Goal: Transaction & Acquisition: Purchase product/service

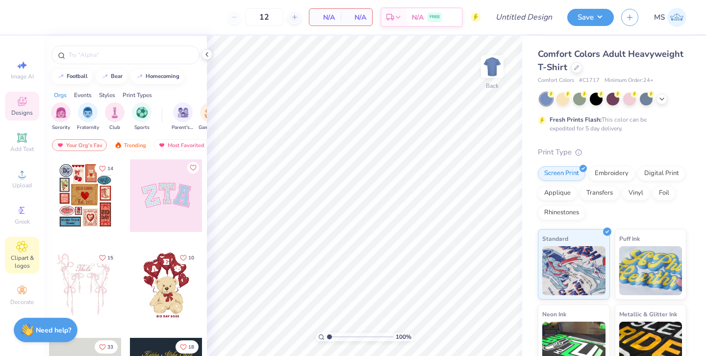
click at [32, 251] on div "Clipart & logos" at bounding box center [22, 255] width 34 height 37
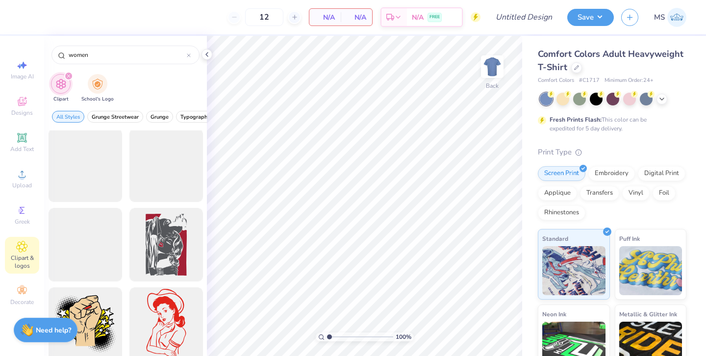
scroll to position [6322, 0]
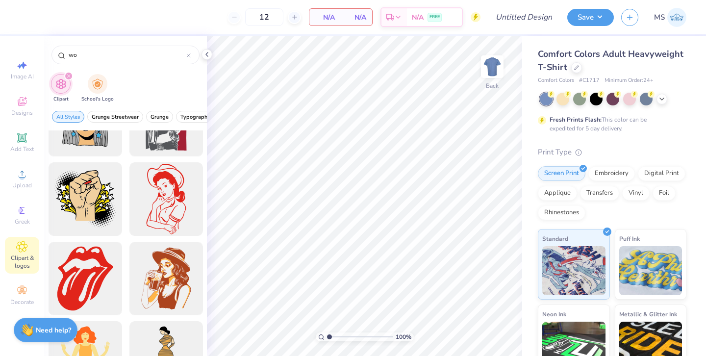
type input "w"
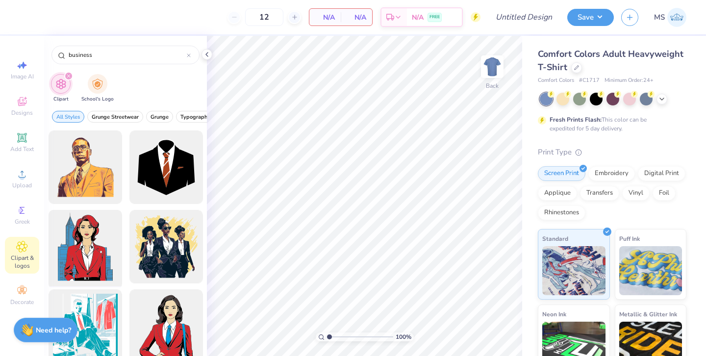
scroll to position [50, 0]
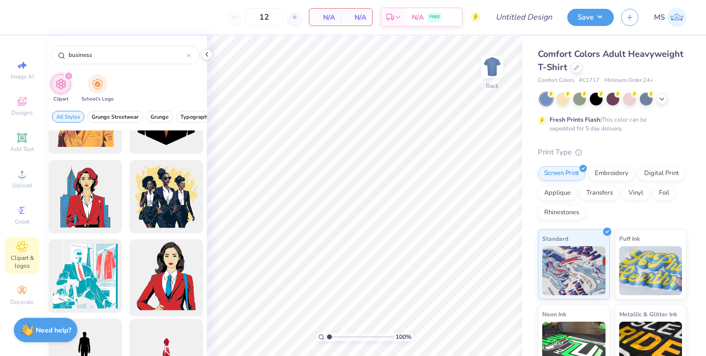
type input "business"
click at [157, 277] on div at bounding box center [166, 276] width 81 height 81
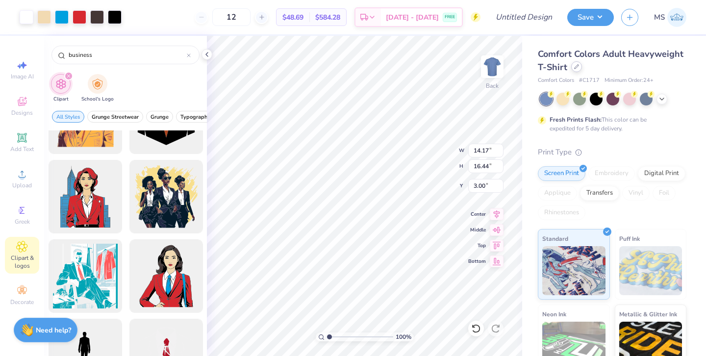
click at [576, 70] on div at bounding box center [576, 66] width 11 height 11
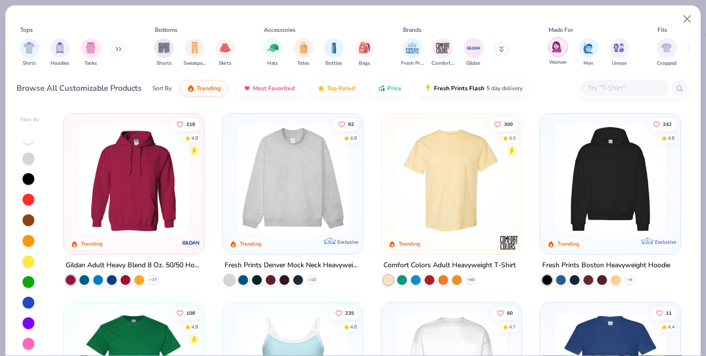
scroll to position [0, 9]
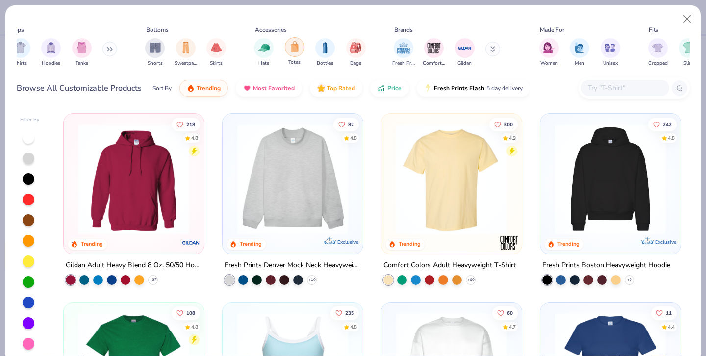
click at [299, 42] on img "filter for Totes" at bounding box center [294, 46] width 11 height 11
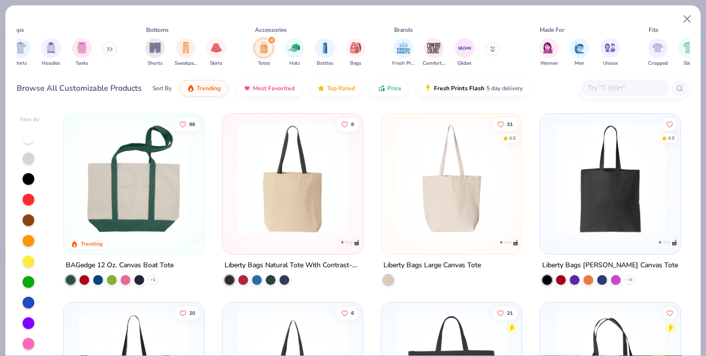
click at [440, 216] on img at bounding box center [451, 179] width 121 height 111
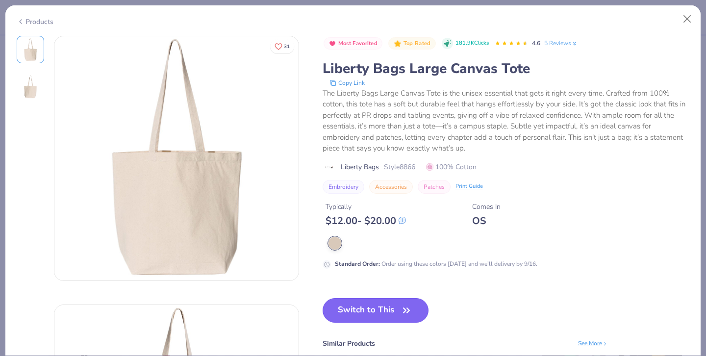
click at [390, 311] on button "Switch to This" at bounding box center [376, 310] width 106 height 25
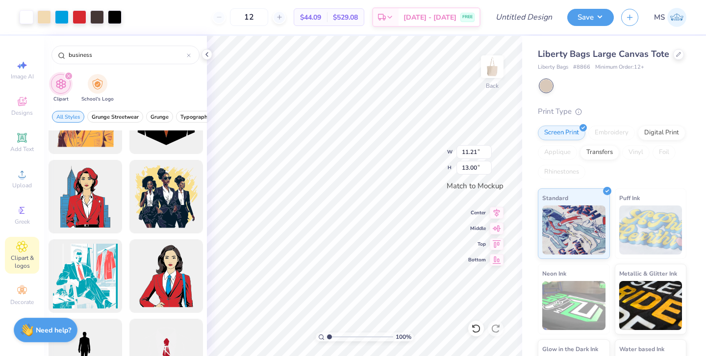
type input "7.79"
type input "9.03"
type input "6.54"
type input "7.59"
click at [80, 13] on div at bounding box center [80, 16] width 14 height 14
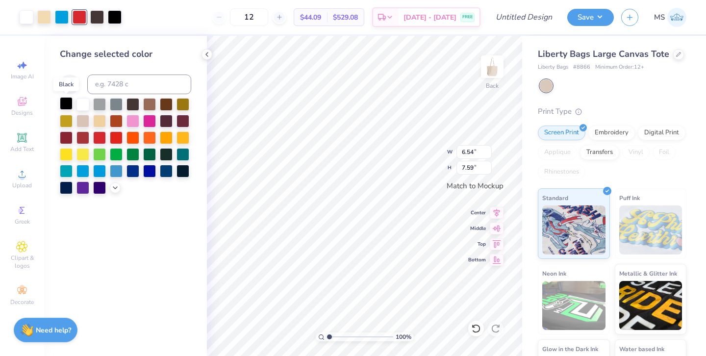
click at [68, 103] on div at bounding box center [66, 103] width 13 height 13
click at [474, 330] on icon at bounding box center [476, 329] width 10 height 10
click at [65, 19] on div at bounding box center [62, 16] width 14 height 14
click at [63, 101] on div at bounding box center [66, 103] width 13 height 13
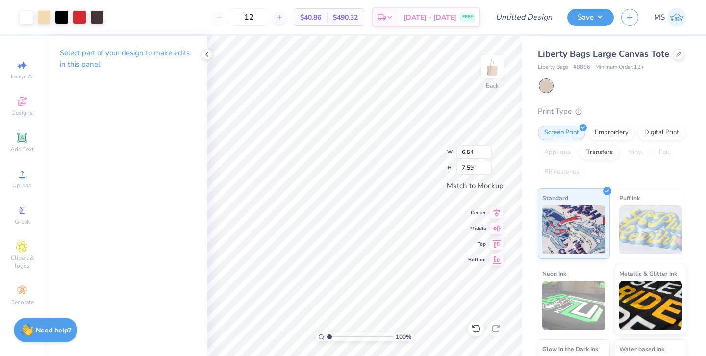
type input "6.33"
type input "7.34"
click at [26, 143] on icon at bounding box center [22, 138] width 12 height 12
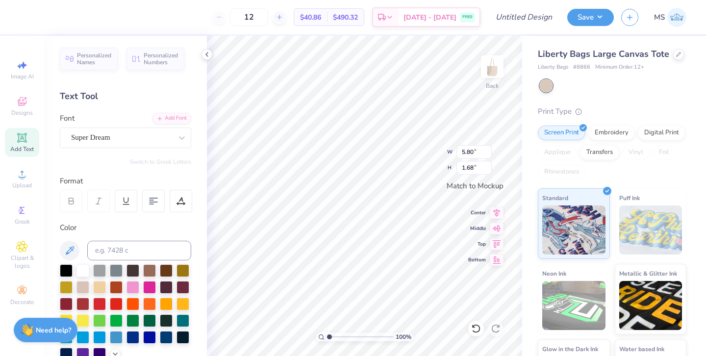
scroll to position [0, 0]
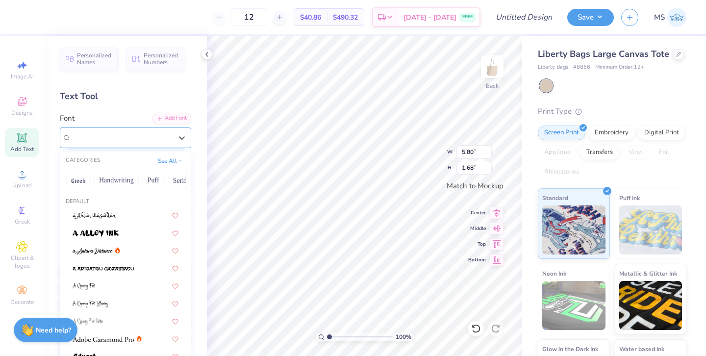
click at [137, 142] on div "Super Dream" at bounding box center [121, 137] width 103 height 15
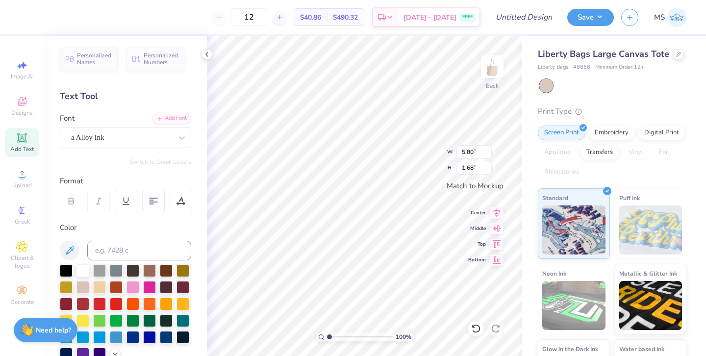
scroll to position [0, 1]
type textarea "women IN"
click at [107, 137] on div "a Alloy Ink" at bounding box center [121, 137] width 103 height 15
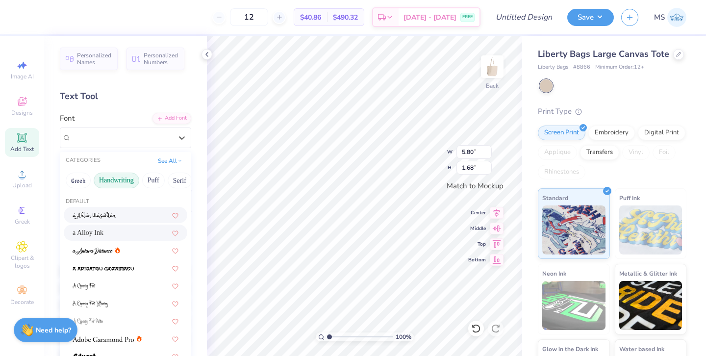
click at [109, 183] on button "Handwriting" at bounding box center [117, 181] width 46 height 16
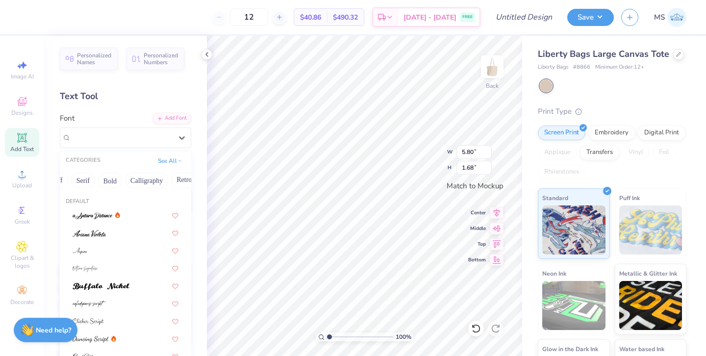
scroll to position [0, 98]
click at [105, 178] on button "Bold" at bounding box center [109, 181] width 24 height 16
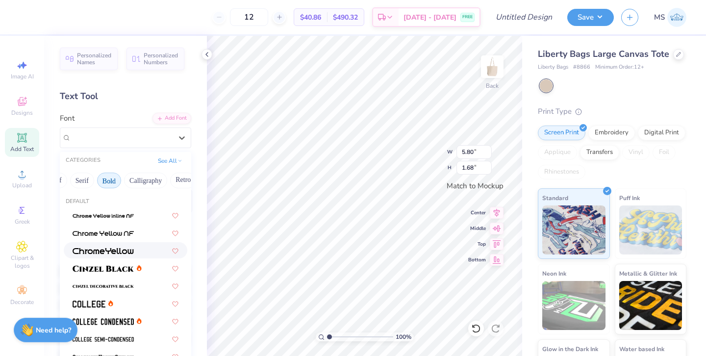
click at [110, 245] on span at bounding box center [103, 250] width 61 height 10
click at [122, 142] on div "ChromeYellow" at bounding box center [121, 137] width 103 height 15
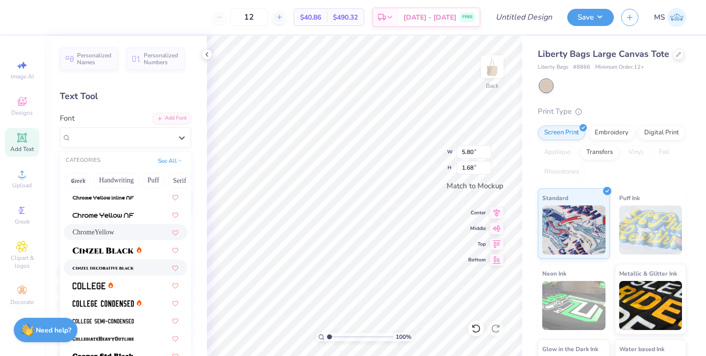
scroll to position [22, 0]
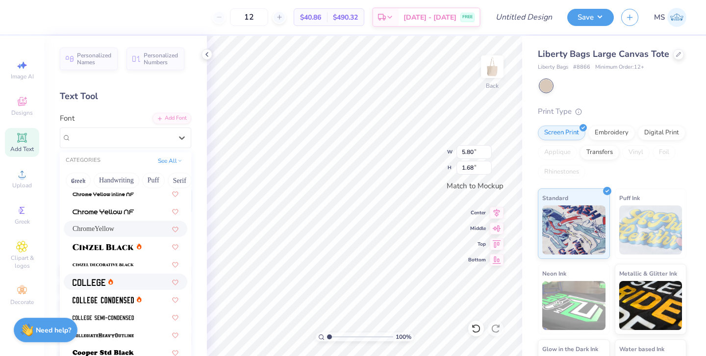
click at [109, 283] on icon at bounding box center [110, 281] width 5 height 6
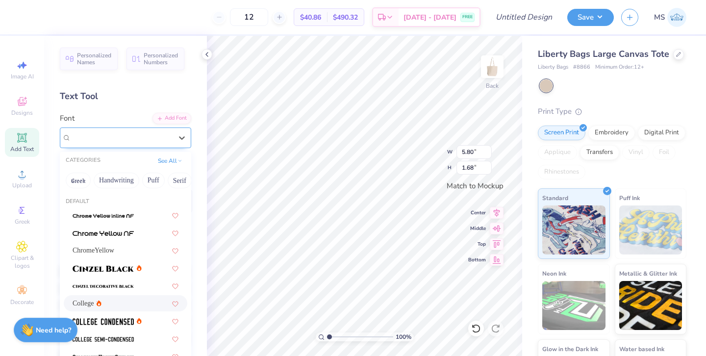
click at [115, 138] on div "College" at bounding box center [121, 137] width 103 height 15
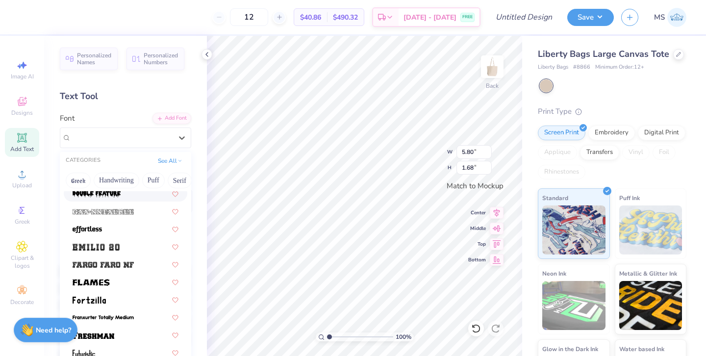
scroll to position [236, 0]
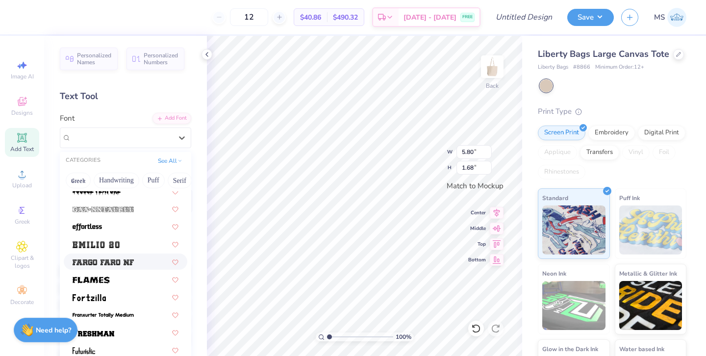
click at [122, 263] on img at bounding box center [103, 262] width 61 height 7
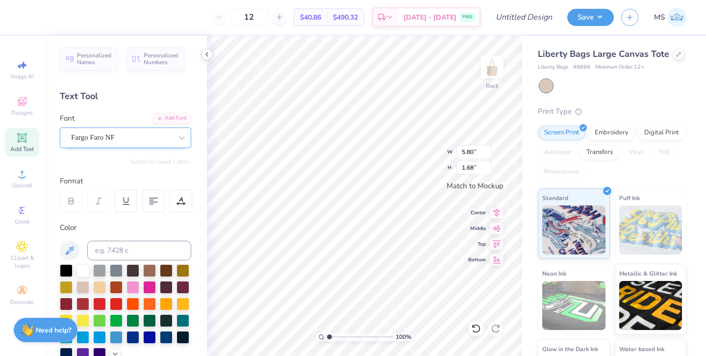
click at [105, 144] on div "Fargo Faro NF" at bounding box center [121, 137] width 103 height 15
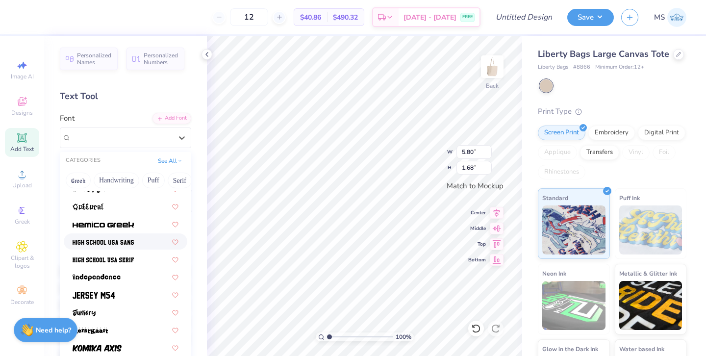
scroll to position [468, 0]
click at [107, 237] on span at bounding box center [103, 241] width 61 height 10
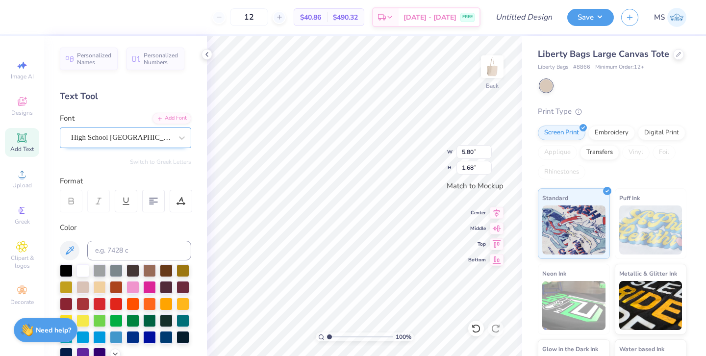
click at [105, 137] on div "High School [GEOGRAPHIC_DATA] Sans" at bounding box center [121, 137] width 103 height 15
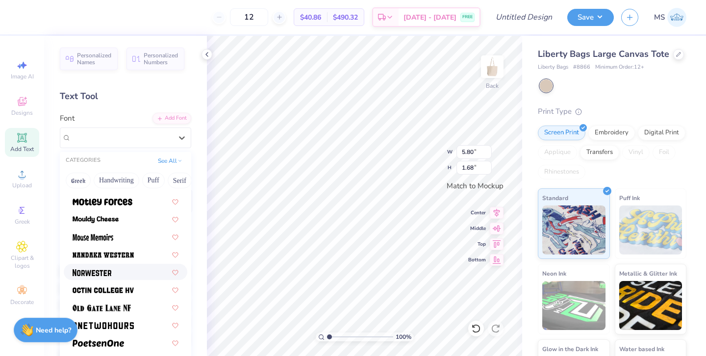
scroll to position [832, 0]
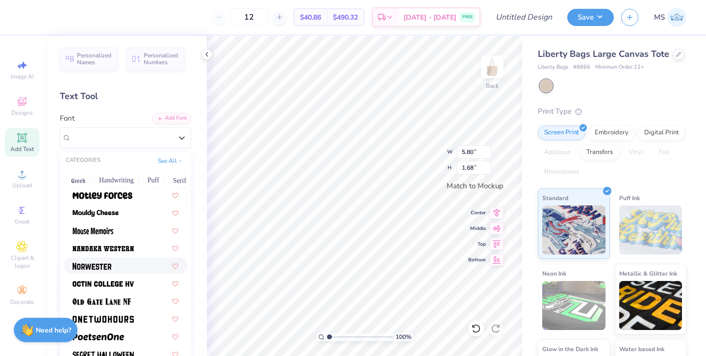
click at [116, 268] on div at bounding box center [126, 265] width 106 height 10
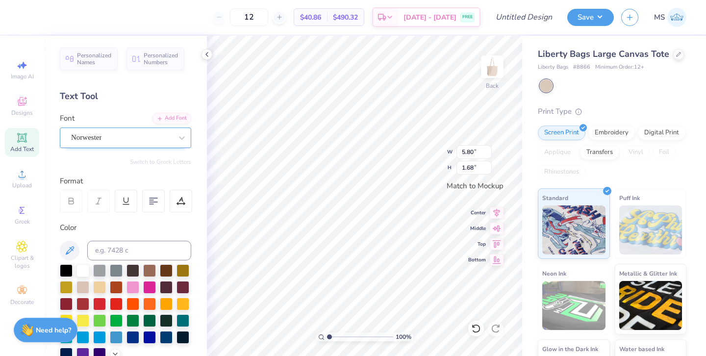
click at [124, 144] on div "Norwester" at bounding box center [121, 137] width 103 height 15
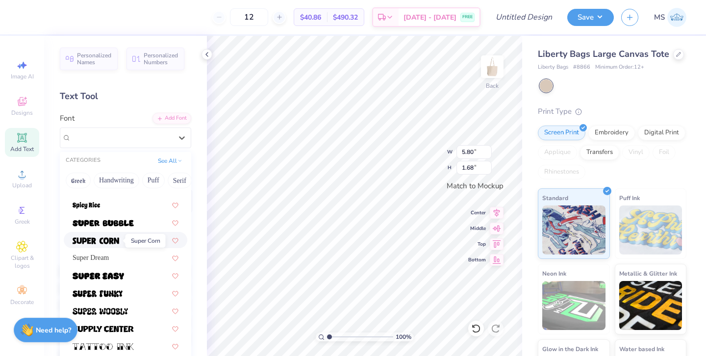
scroll to position [1049, 0]
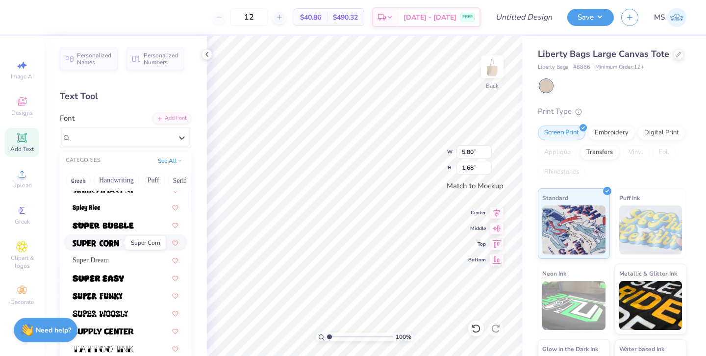
click at [113, 238] on span at bounding box center [96, 242] width 47 height 10
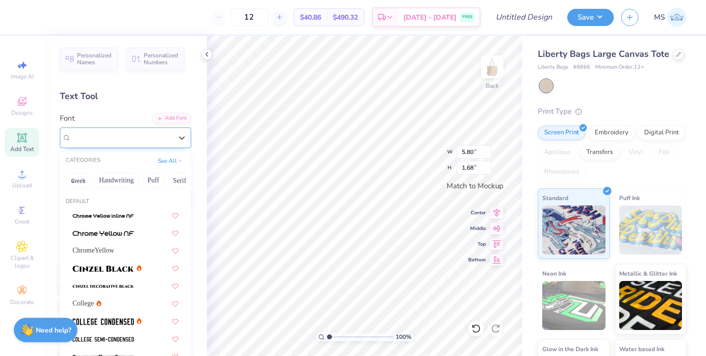
click at [105, 136] on div "Super Corn" at bounding box center [121, 137] width 103 height 15
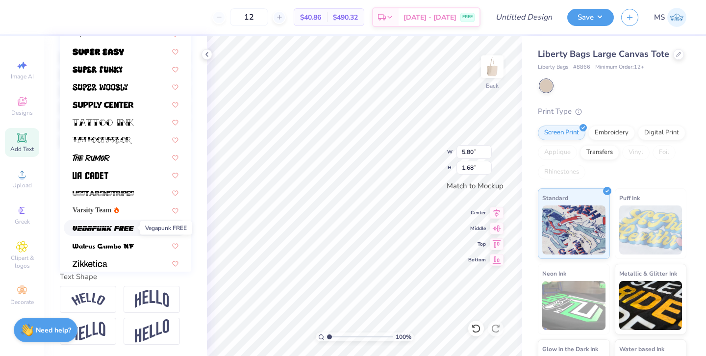
scroll to position [1061, 0]
click at [98, 119] on span at bounding box center [103, 122] width 61 height 10
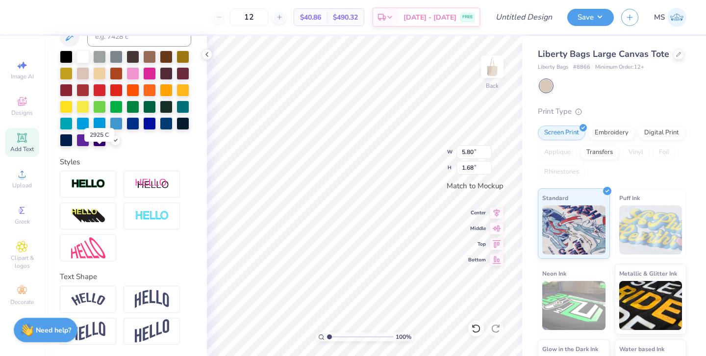
scroll to position [11, 0]
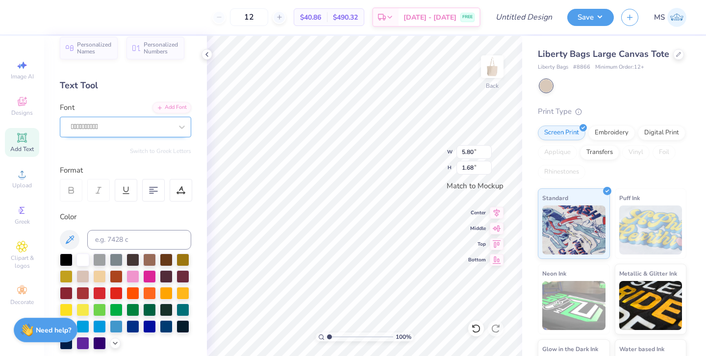
click at [112, 133] on div "" at bounding box center [121, 126] width 103 height 15
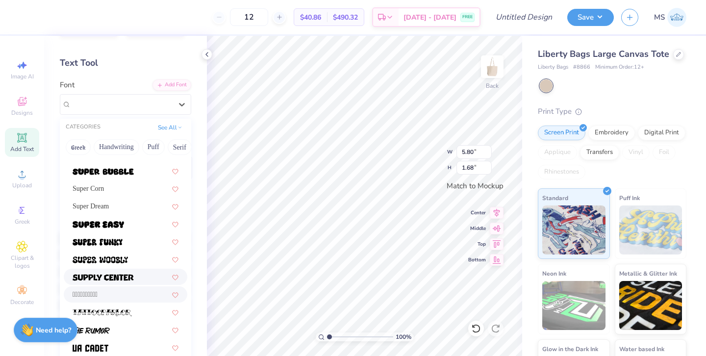
scroll to position [36, 0]
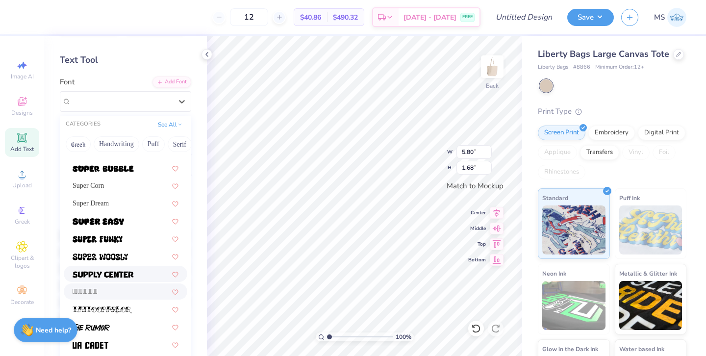
click at [131, 275] on img at bounding box center [103, 274] width 61 height 7
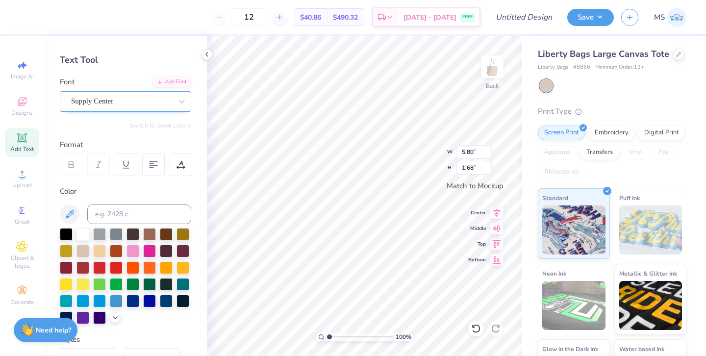
click at [117, 107] on div "Supply Center" at bounding box center [121, 101] width 103 height 15
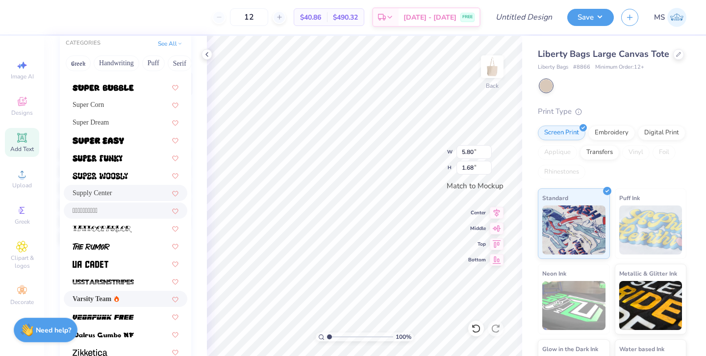
scroll to position [214, 0]
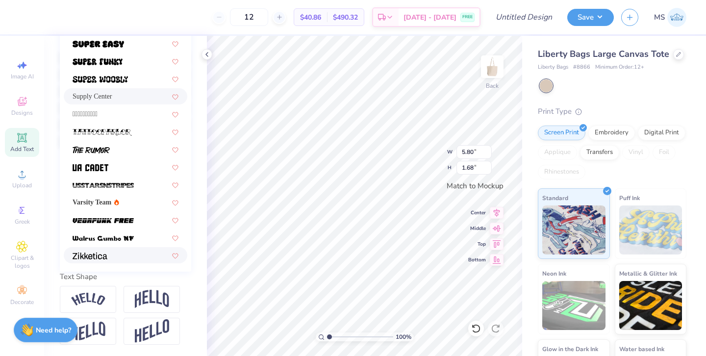
click at [110, 251] on div at bounding box center [126, 255] width 106 height 10
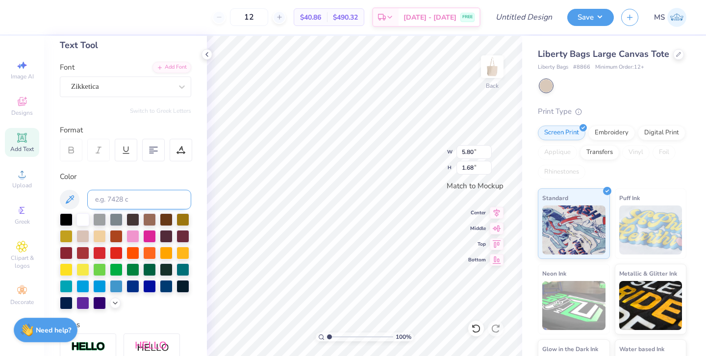
scroll to position [40, 0]
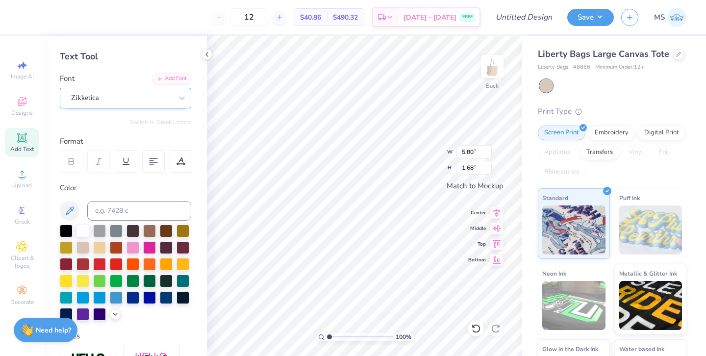
click at [140, 98] on div "Zikketica" at bounding box center [121, 97] width 103 height 15
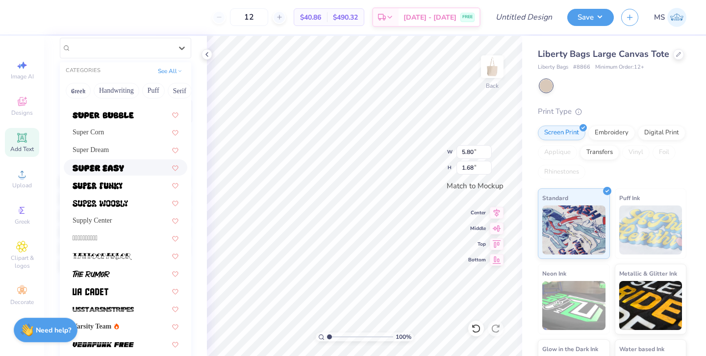
scroll to position [91, 0]
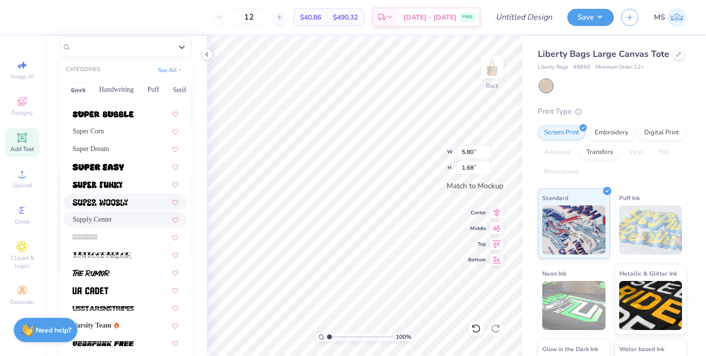
click at [112, 218] on span "Supply Center" at bounding box center [93, 219] width 40 height 10
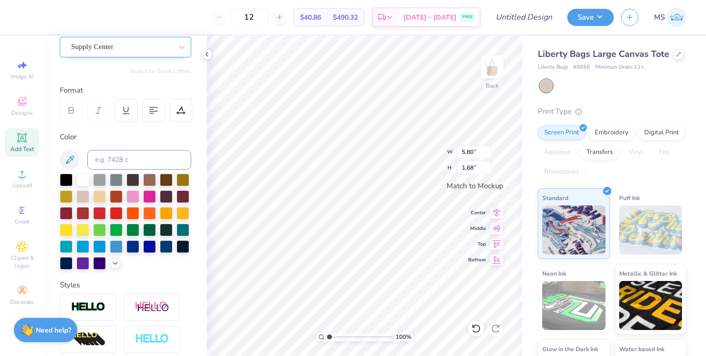
click at [110, 52] on div at bounding box center [121, 46] width 101 height 13
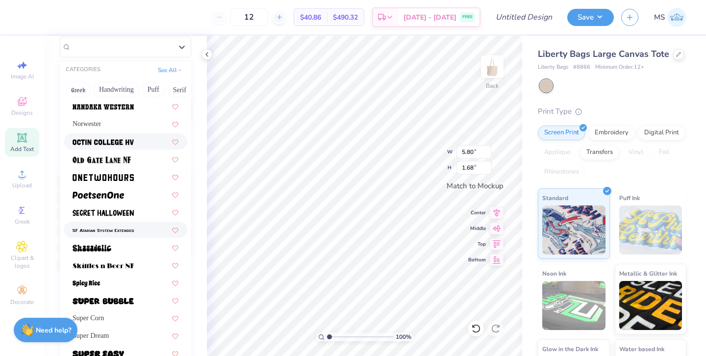
scroll to position [877, 0]
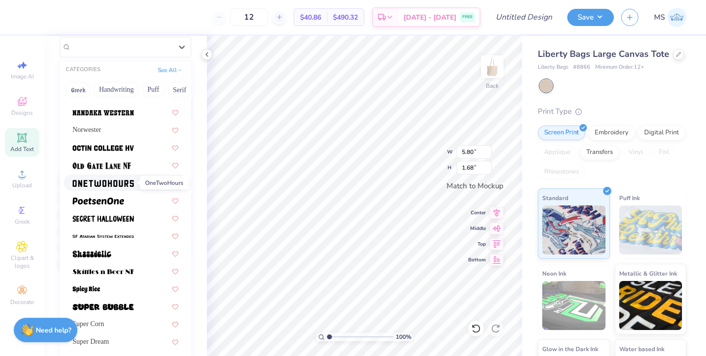
click at [122, 178] on span at bounding box center [103, 182] width 61 height 10
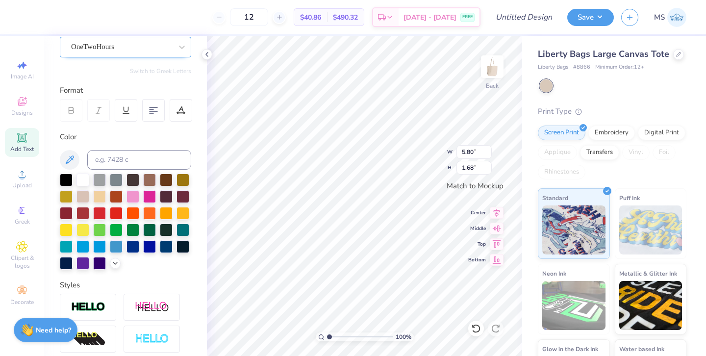
click at [114, 50] on div "OneTwoHours" at bounding box center [121, 46] width 103 height 15
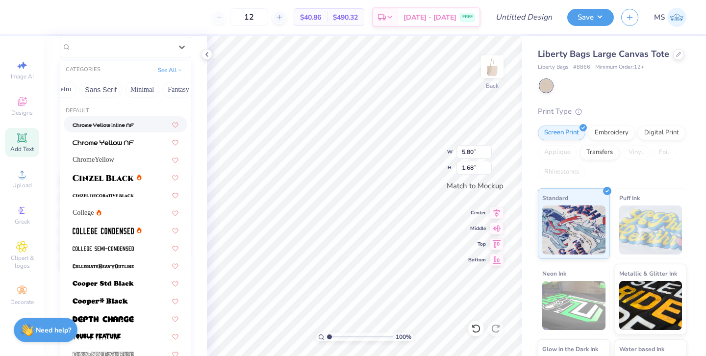
scroll to position [0, 214]
click at [148, 91] on button "Minimal" at bounding box center [145, 90] width 34 height 16
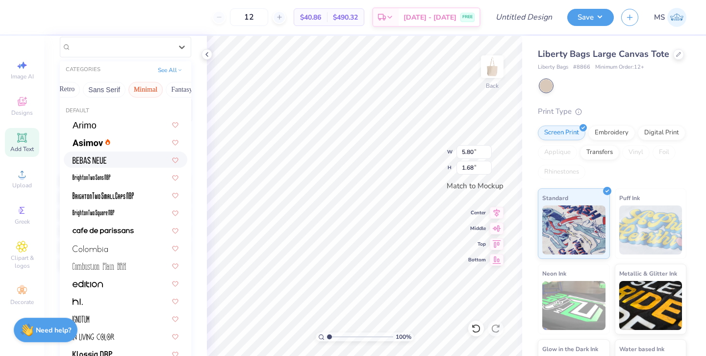
click at [122, 164] on div at bounding box center [126, 159] width 106 height 10
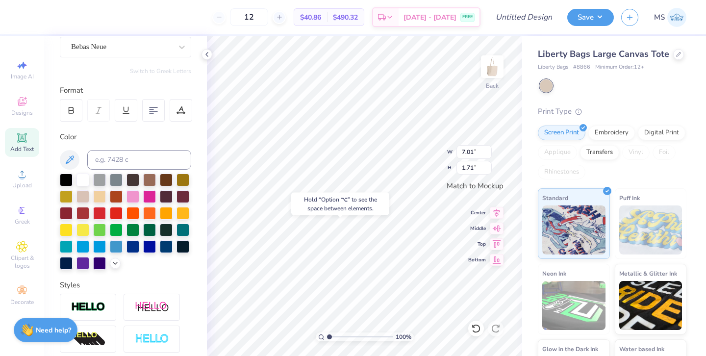
scroll to position [0, 0]
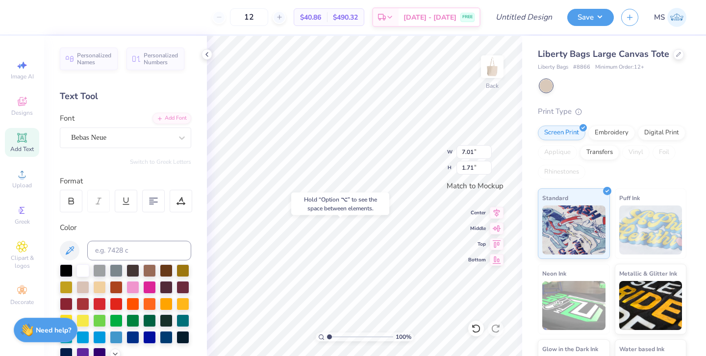
click at [23, 134] on icon at bounding box center [21, 137] width 9 height 9
type input "5.80"
type input "1.68"
type textarea "Business"
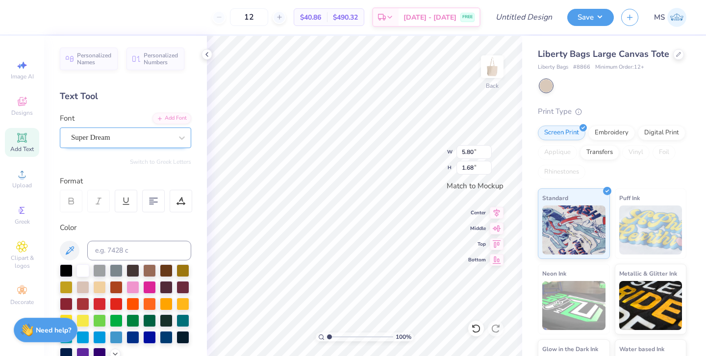
click at [152, 136] on div "Super Dream" at bounding box center [121, 137] width 103 height 15
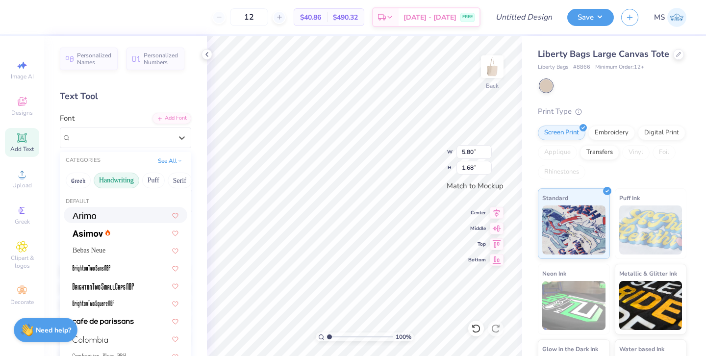
click at [112, 180] on button "Handwriting" at bounding box center [117, 181] width 46 height 16
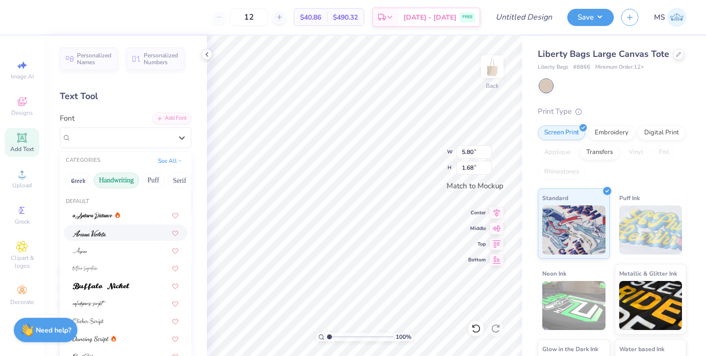
click at [132, 235] on div at bounding box center [126, 232] width 106 height 10
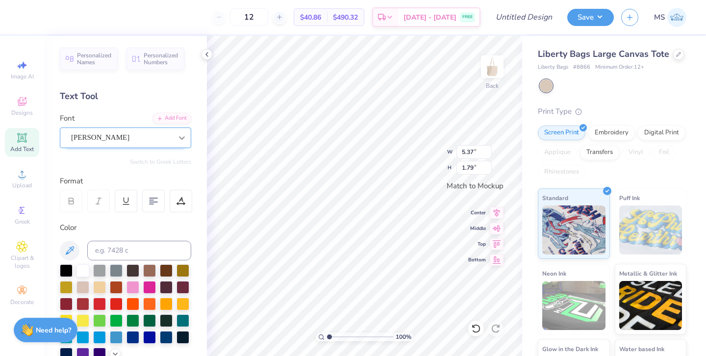
type input "7.01"
type input "1.71"
click at [129, 287] on div at bounding box center [132, 286] width 13 height 13
type input "7.01"
type input "1.71"
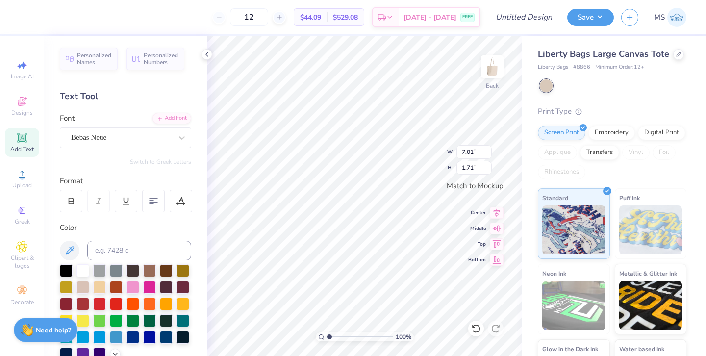
type textarea "women IN"
type input "5.37"
type input "1.79"
type input "5.37"
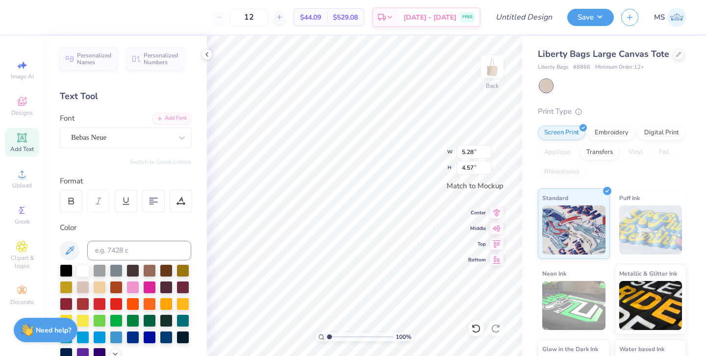
type input "1.79"
type input "5.28"
type input "4.57"
type input "5.37"
type input "1.79"
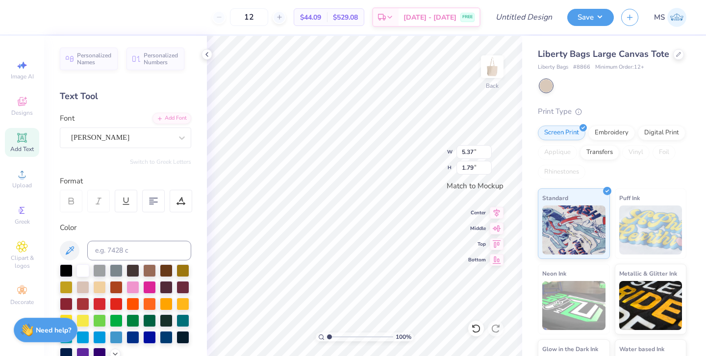
type input "6.33"
type input "7.34"
type input "5.37"
type input "1.79"
type input "6.33"
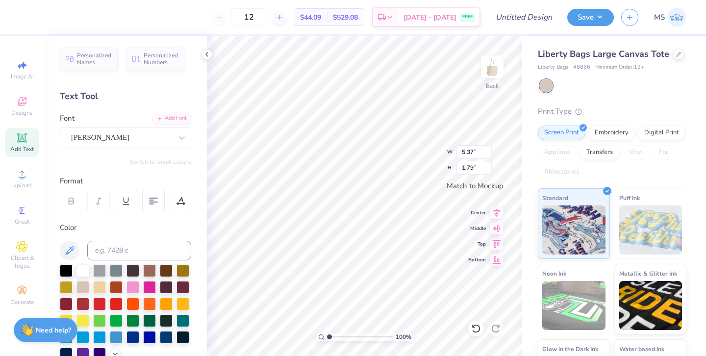
type input "7.34"
type input "5.28"
type input "4.57"
type input "5.37"
type input "1.79"
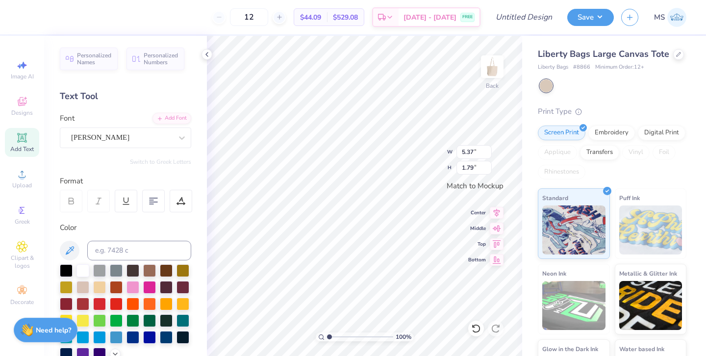
type input "5.28"
type input "4.57"
type textarea "women"
type textarea "In"
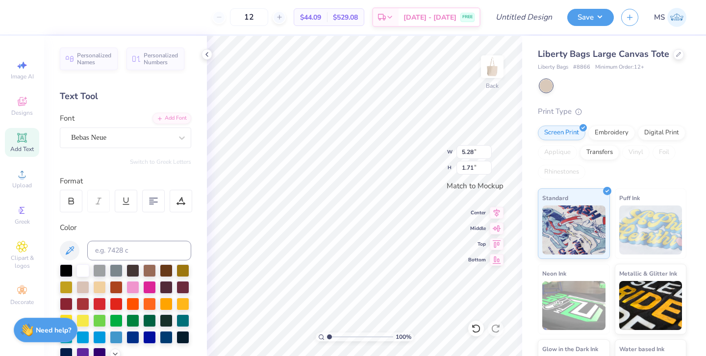
type input "5.37"
type input "1.79"
type input "1.17"
type input "1.68"
type input "5.37"
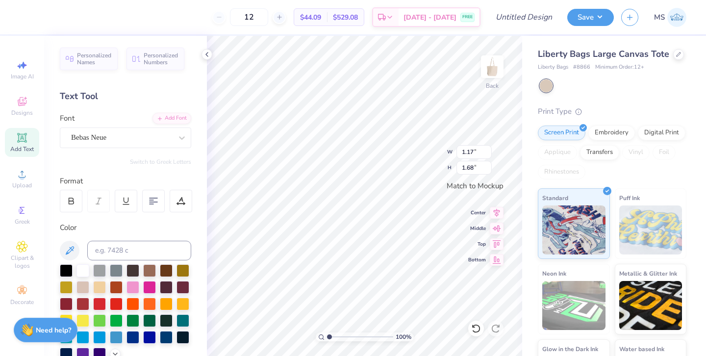
type input "1.79"
type input "1.17"
type input "1.68"
type input "5.28"
type input "1.71"
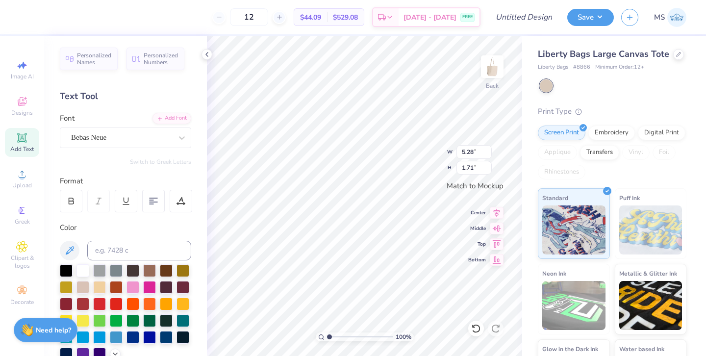
type input "1.17"
type input "1.68"
type input "5.37"
type input "1.79"
type input "5.28"
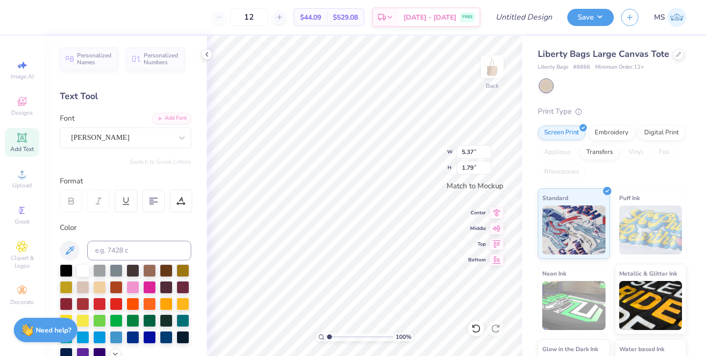
type input "1.71"
type input "1.17"
type input "1.68"
type input "5.37"
type input "1.79"
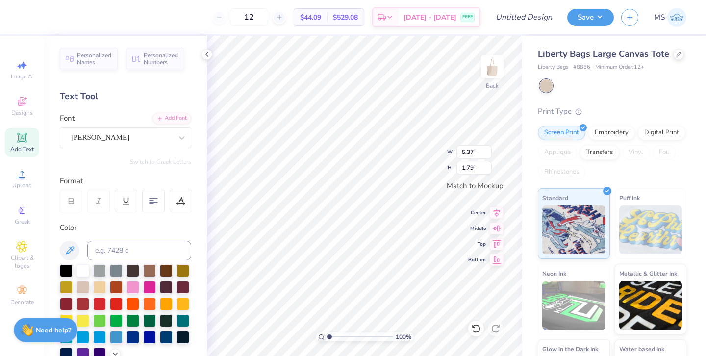
type input "5.28"
type input "1.71"
type input "1.17"
type input "1.68"
type input "5.37"
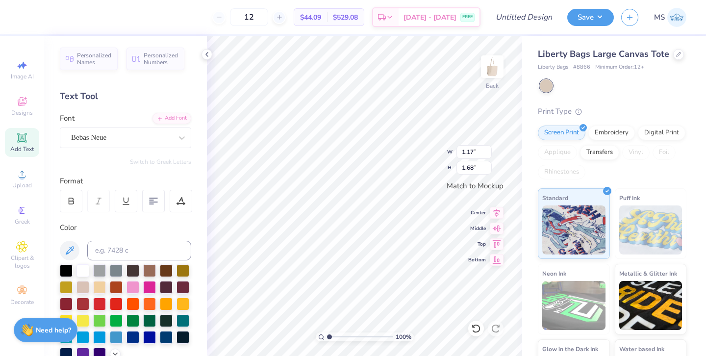
type input "1.79"
type input "5.28"
type input "1.71"
type input "0.90"
type input "1.30"
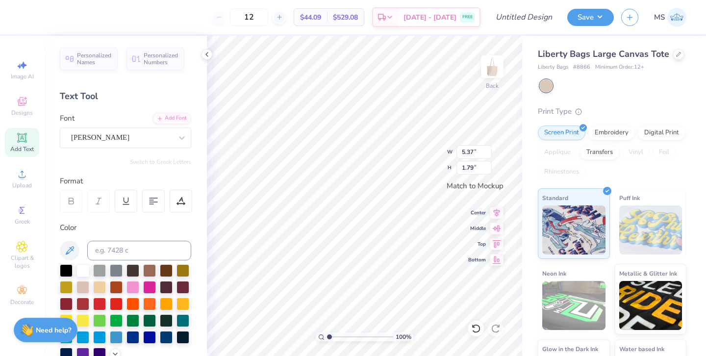
type input "0.90"
type input "1.30"
type input "5.37"
type input "1.79"
type input "5.28"
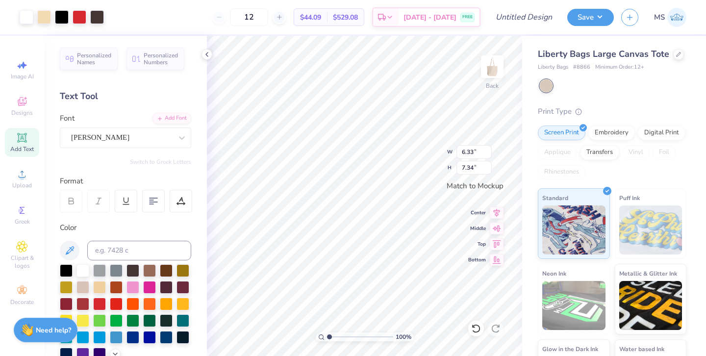
type input "1.71"
type input "6.33"
type input "7.34"
type input "5.28"
type input "1.71"
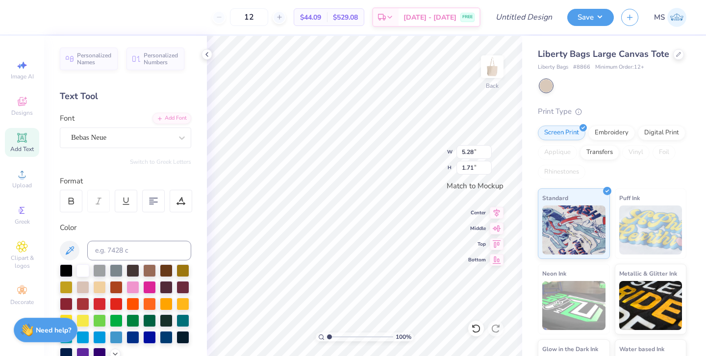
type input "5.37"
type input "1.79"
type input "0.90"
type input "1.30"
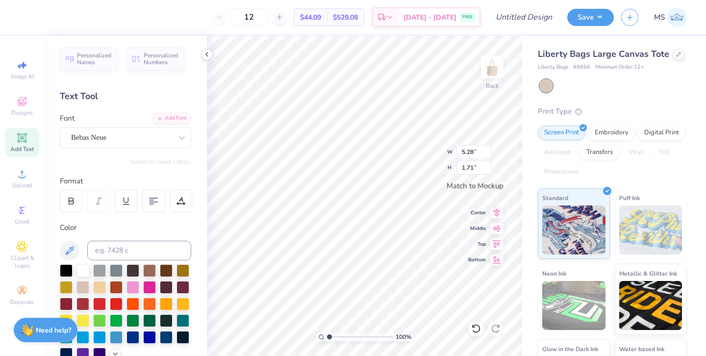
type input "0.90"
type input "1.30"
click at [167, 142] on div "Bebas Neue" at bounding box center [121, 137] width 103 height 15
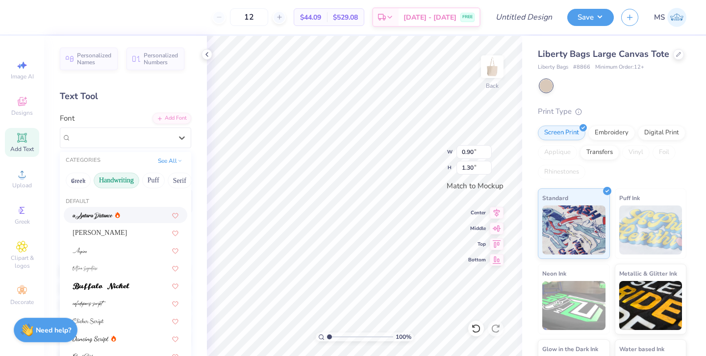
click at [182, 101] on div "Text Tool" at bounding box center [125, 96] width 131 height 13
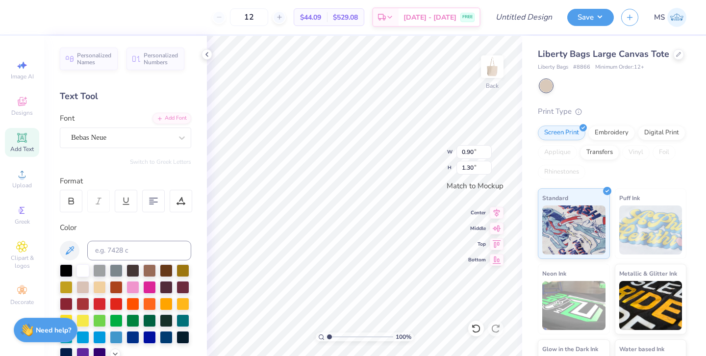
type input "5.28"
type input "1.71"
type input "5.37"
type input "1.79"
type input "6.33"
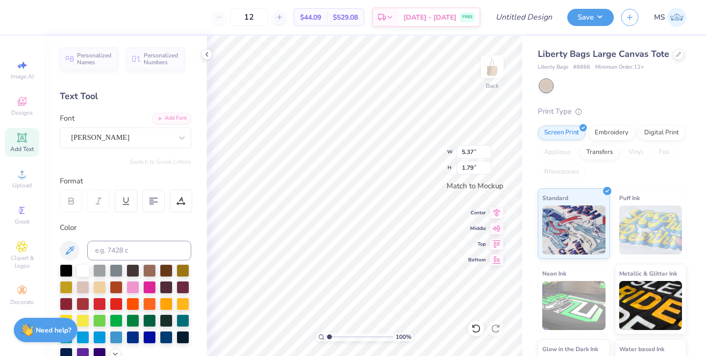
type input "7.34"
type input "5.37"
type input "1.79"
type input "6.33"
type input "7.34"
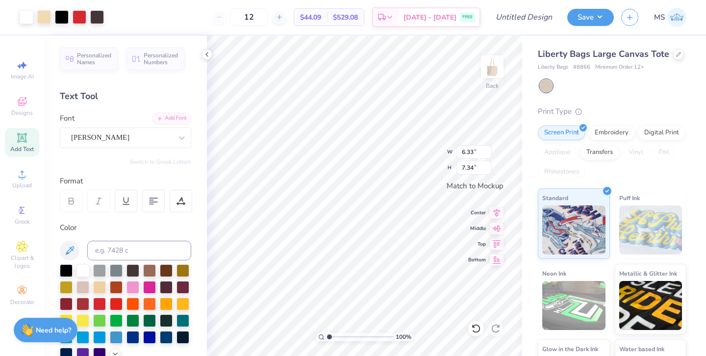
type input "0.90"
type input "1.30"
type input "5.28"
type input "1.71"
type input "6.33"
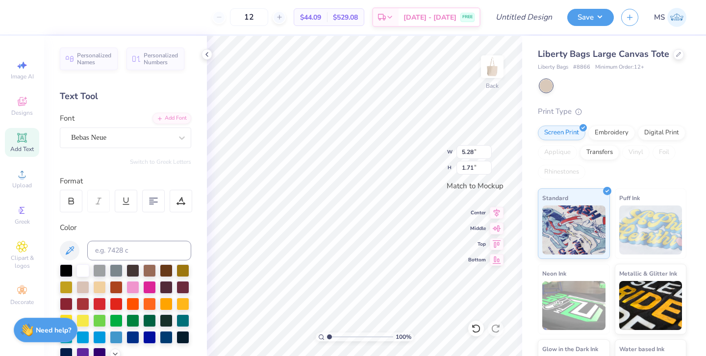
type input "7.34"
type input "5.37"
type input "1.79"
type input "6.33"
type input "7.34"
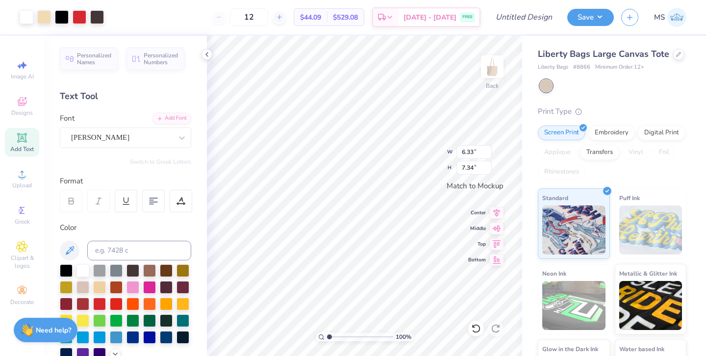
type input "5.37"
type input "1.79"
type input "0.90"
type input "1.30"
type input "5.37"
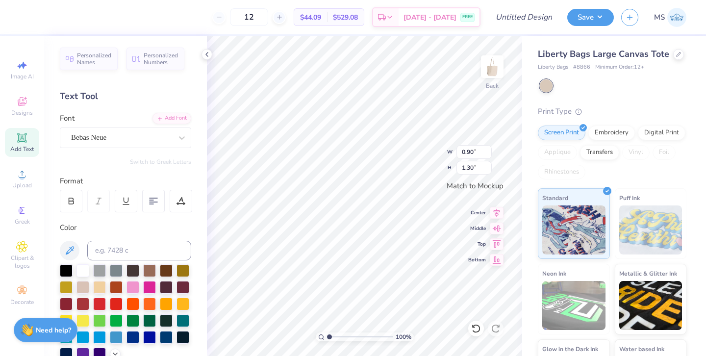
type input "1.79"
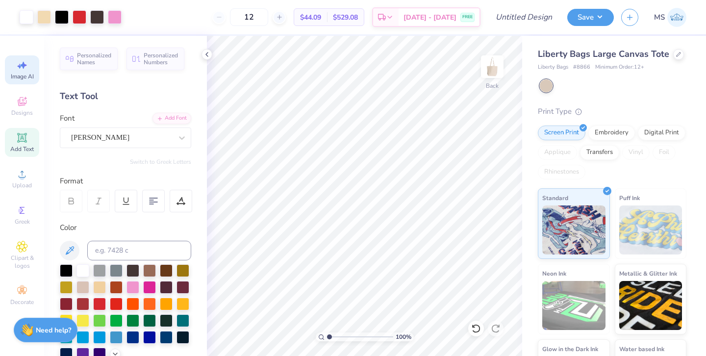
click at [24, 67] on icon at bounding box center [22, 65] width 12 height 12
select select "4"
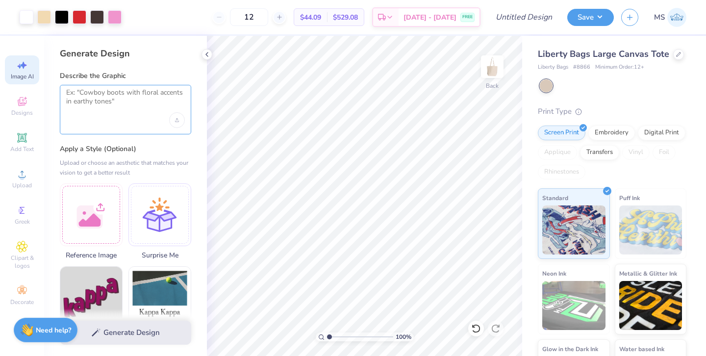
click at [89, 105] on textarea at bounding box center [125, 100] width 119 height 25
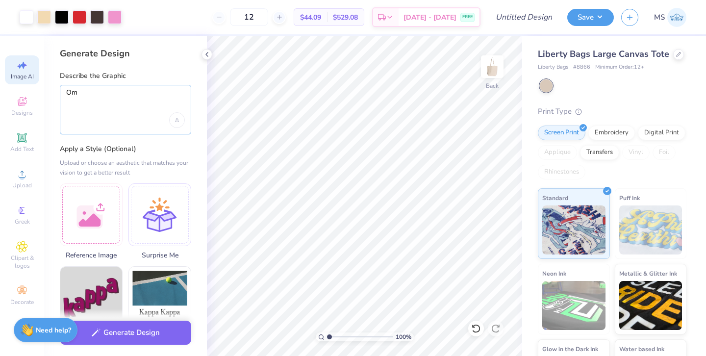
type textarea "O"
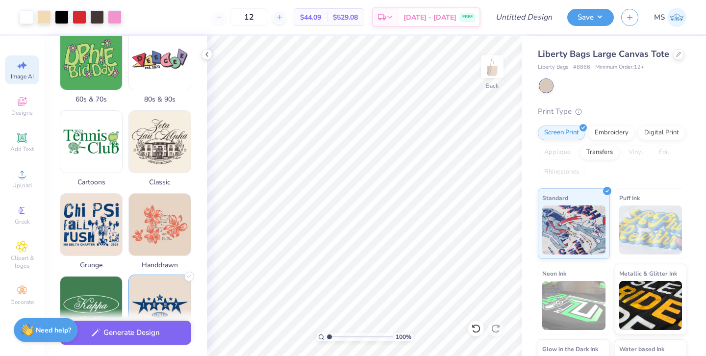
scroll to position [303, 0]
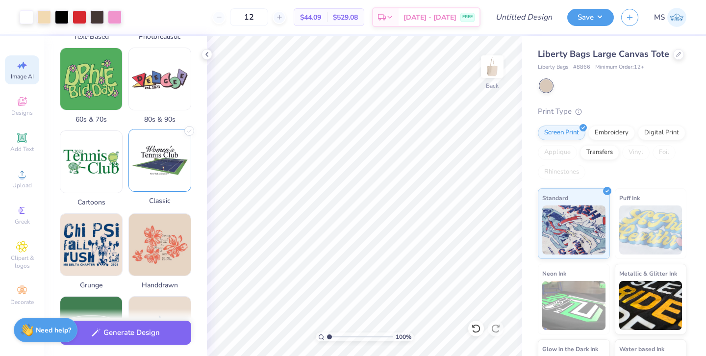
type textarea "Women in Business logo with a business woman on it."
click at [164, 175] on img at bounding box center [160, 160] width 62 height 62
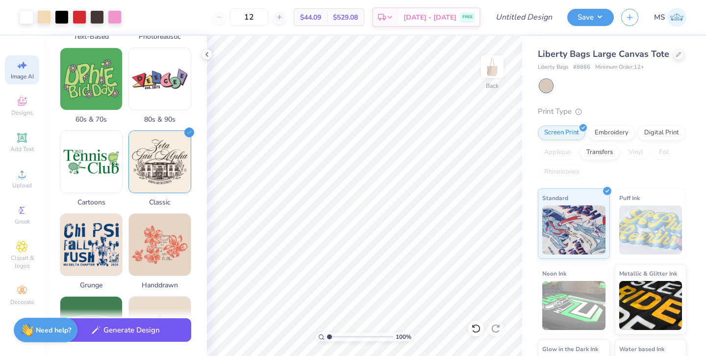
click at [141, 334] on button "Generate Design" at bounding box center [125, 330] width 131 height 24
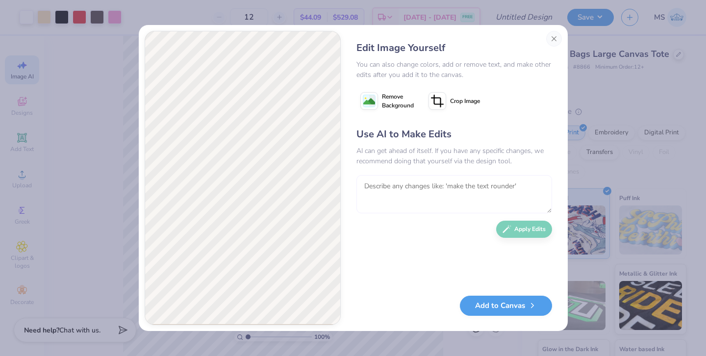
click at [446, 177] on textarea at bounding box center [454, 194] width 196 height 38
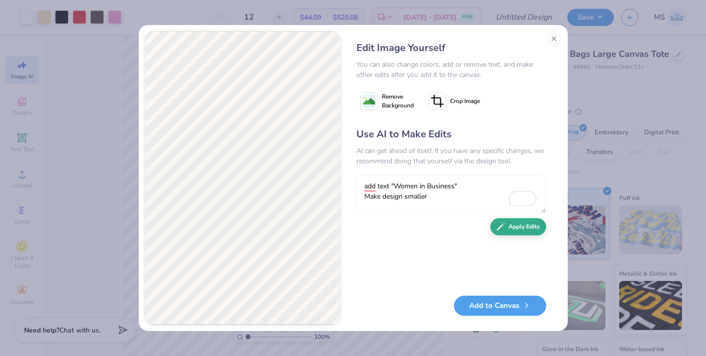
type textarea "add text "Women in Business" Make design smaller"
click at [509, 227] on button "Apply Edits" at bounding box center [518, 226] width 56 height 17
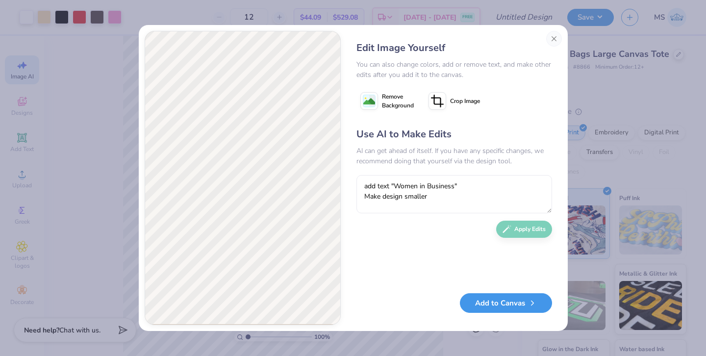
click at [519, 307] on button "Add to Canvas" at bounding box center [506, 303] width 92 height 20
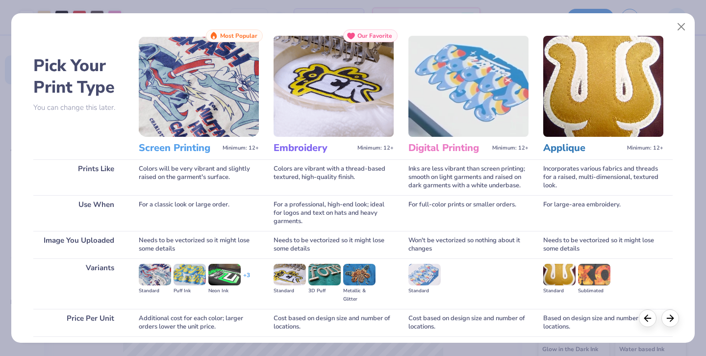
scroll to position [84, 0]
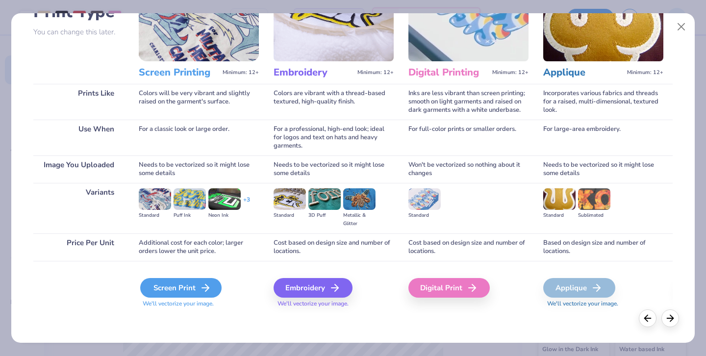
click at [191, 291] on div "Screen Print" at bounding box center [180, 288] width 81 height 20
click at [186, 286] on div "Screen Print" at bounding box center [180, 288] width 81 height 20
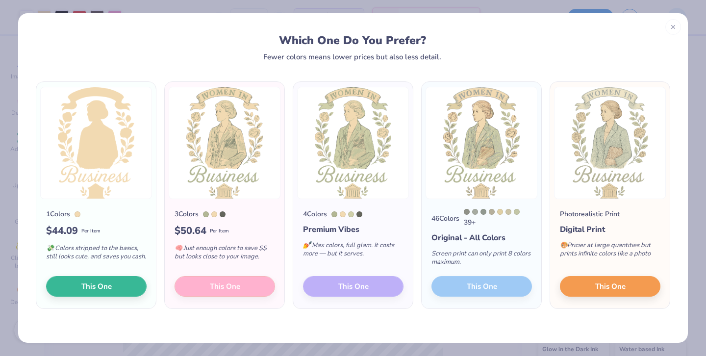
click at [359, 293] on div "4 Colors Premium Vibes 💅 Max colors, full glam. It costs more — but it serves. …" at bounding box center [353, 253] width 120 height 109
click at [635, 287] on button "This One" at bounding box center [610, 285] width 100 height 21
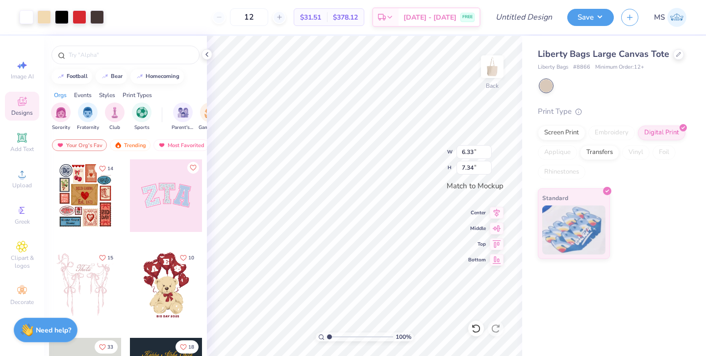
type input "6.33"
type input "7.34"
type input "6.89"
type input "10.01"
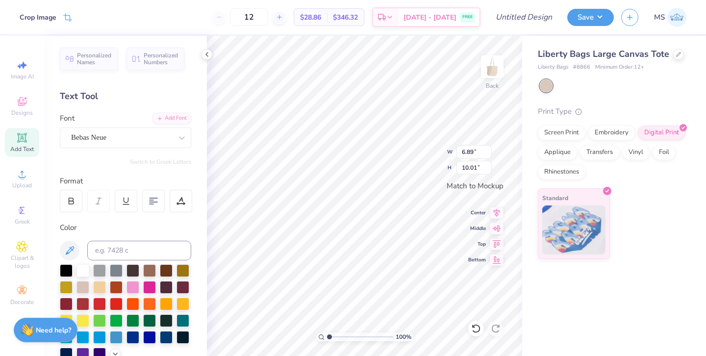
type input "5.37"
type input "1.79"
